Goal: Information Seeking & Learning: Learn about a topic

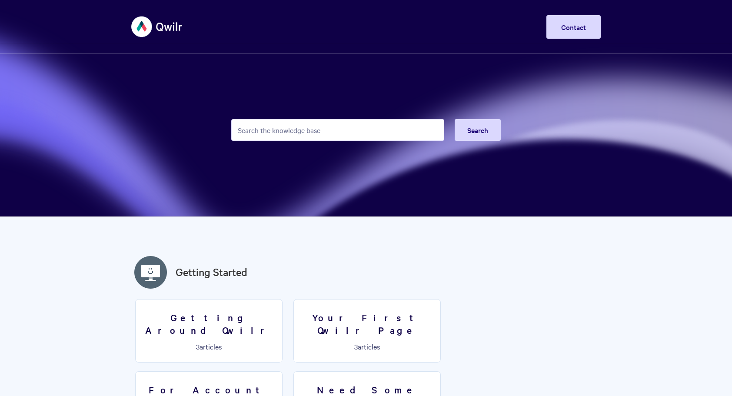
click at [336, 123] on input "Search the knowledge base" at bounding box center [337, 130] width 213 height 22
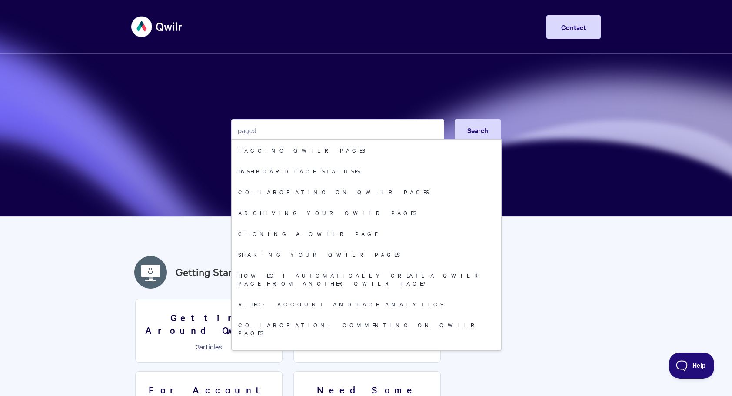
type input "paged"
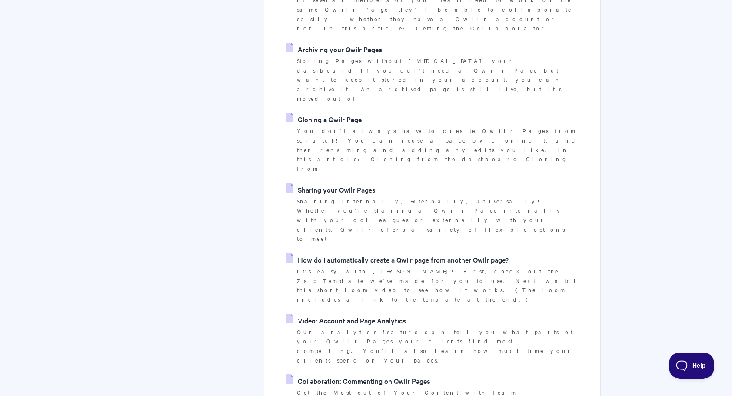
scroll to position [348, 0]
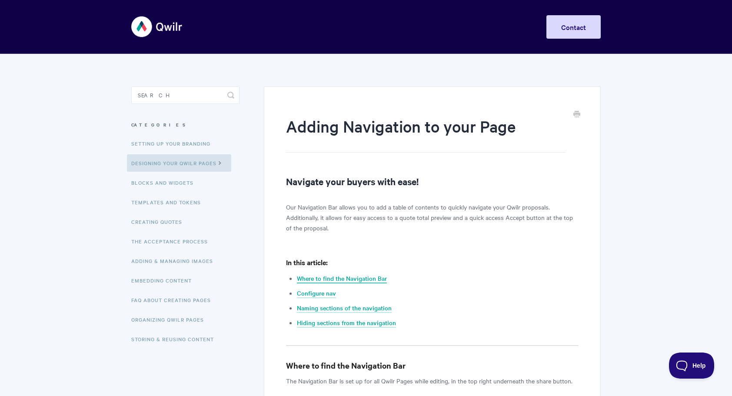
click at [359, 277] on link "Where to find the Navigation Bar" at bounding box center [342, 279] width 90 height 10
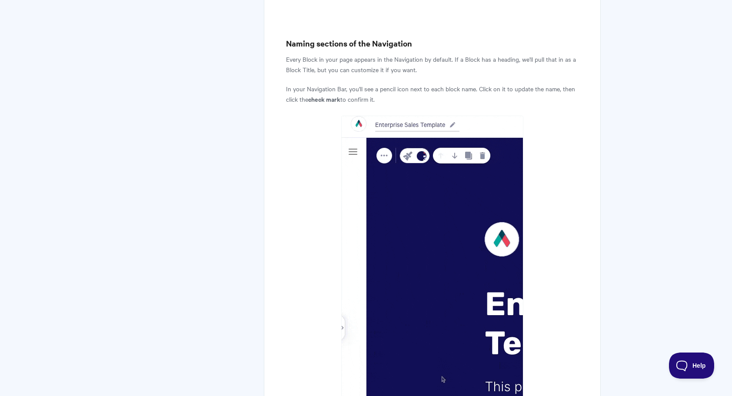
scroll to position [1097, 0]
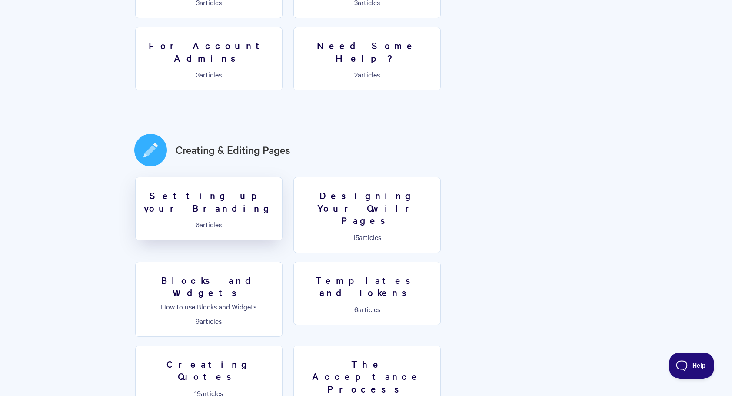
scroll to position [348, 0]
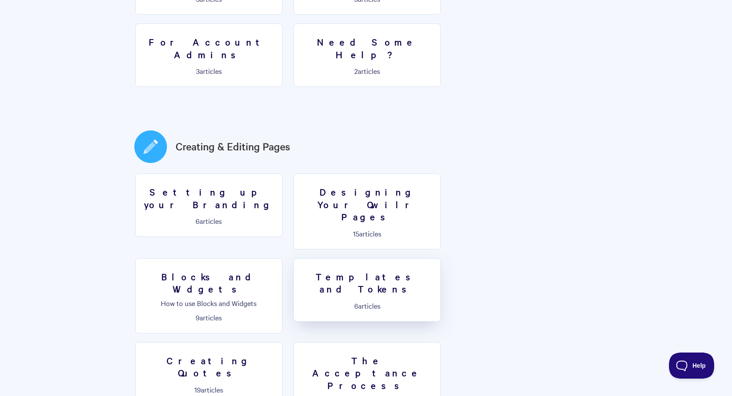
click at [299, 270] on h3 "Templates and Tokens" at bounding box center [367, 282] width 136 height 25
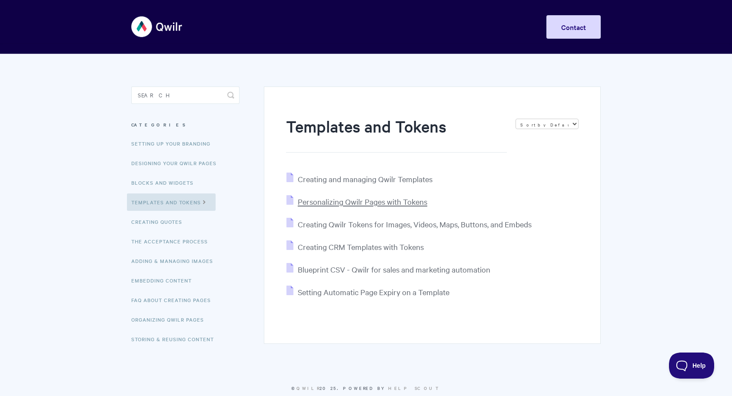
click at [400, 203] on span "Personalizing Qwilr Pages with Tokens" at bounding box center [363, 201] width 130 height 10
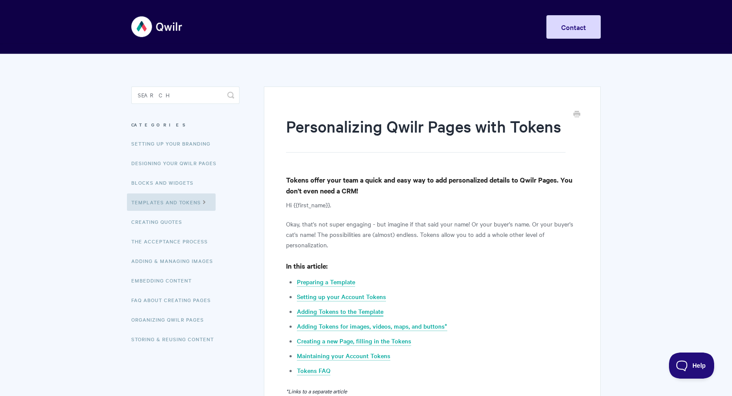
click at [367, 312] on link "Adding Tokens to the Template" at bounding box center [340, 312] width 86 height 10
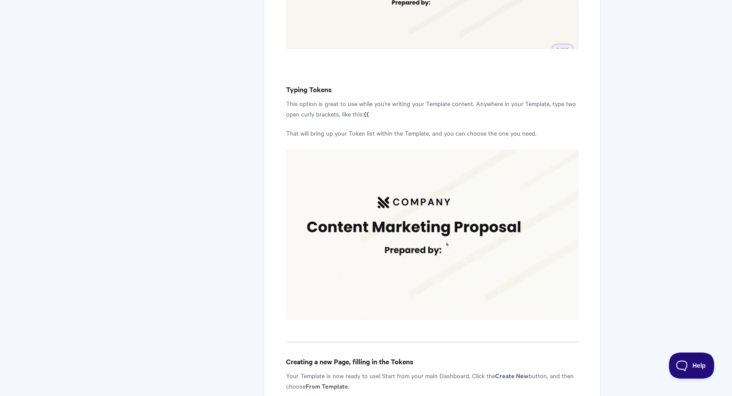
scroll to position [1936, 0]
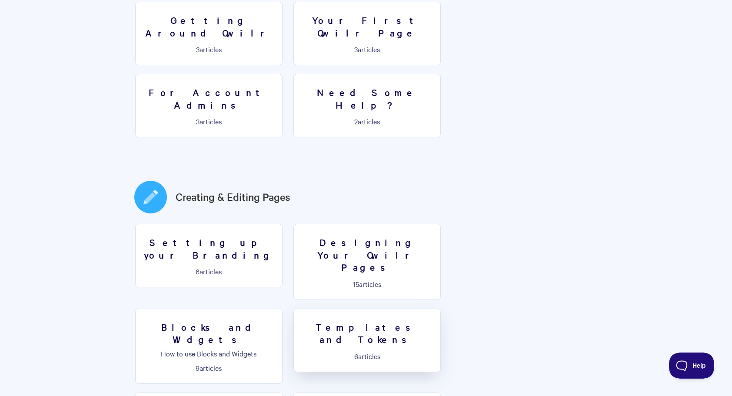
scroll to position [304, 0]
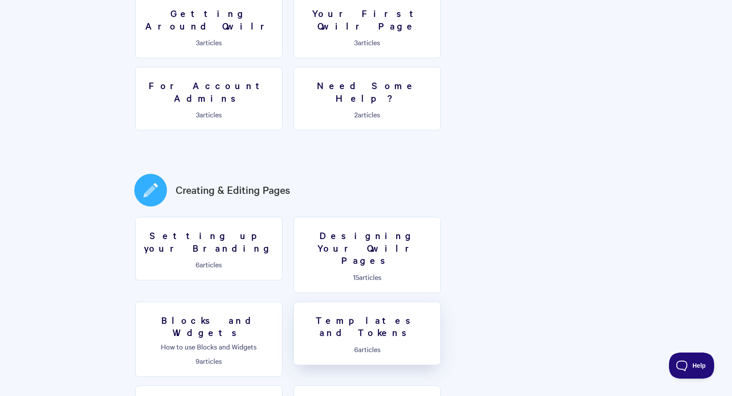
click at [299, 314] on h3 "Templates and Tokens" at bounding box center [367, 326] width 136 height 25
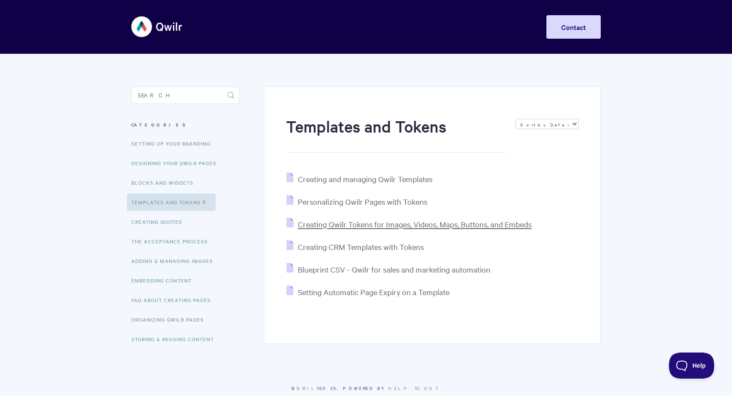
click at [393, 222] on span "Creating Qwilr Tokens for Images, Videos, Maps, Buttons, and Embeds" at bounding box center [415, 224] width 234 height 10
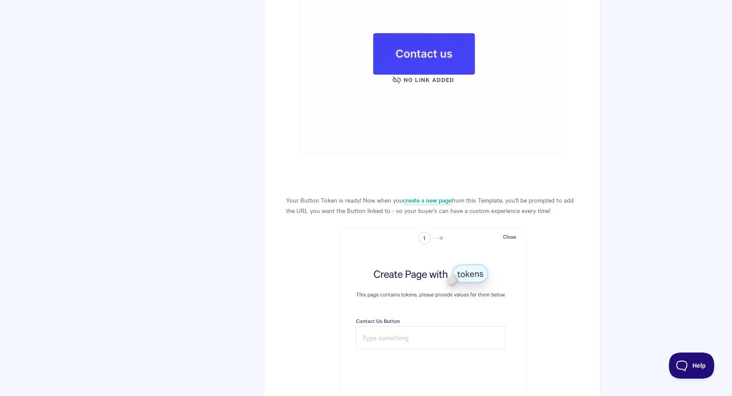
scroll to position [4963, 0]
